Goal: Task Accomplishment & Management: Use online tool/utility

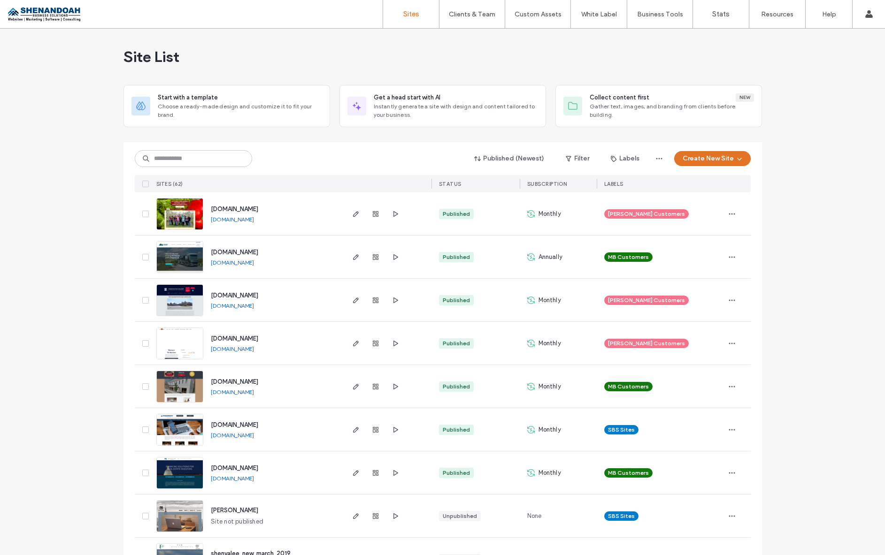
click at [244, 295] on span "[DOMAIN_NAME]" at bounding box center [234, 295] width 47 height 7
